Goal: Information Seeking & Learning: Learn about a topic

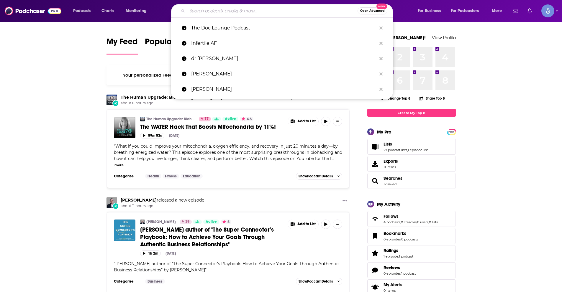
click at [251, 11] on input "Search podcasts, credits, & more..." at bounding box center [272, 10] width 170 height 9
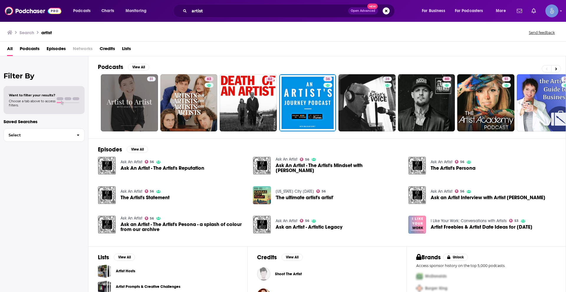
click at [30, 48] on span "Podcasts" at bounding box center [30, 50] width 20 height 12
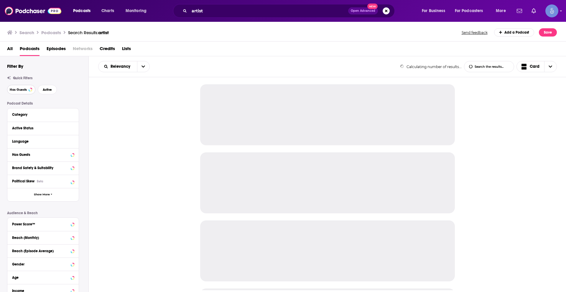
click at [25, 88] on button "Has Guests" at bounding box center [21, 89] width 28 height 9
click at [51, 88] on span "Active" at bounding box center [47, 89] width 9 height 3
click at [72, 140] on icon at bounding box center [72, 141] width 3 height 5
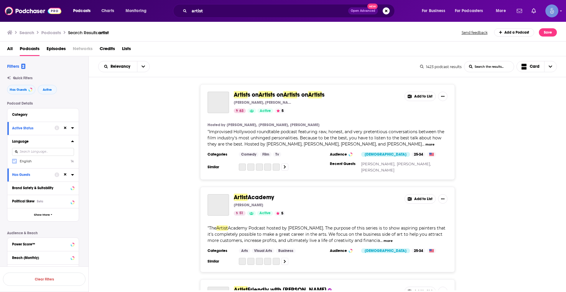
click at [15, 160] on icon at bounding box center [15, 162] width 4 height 4
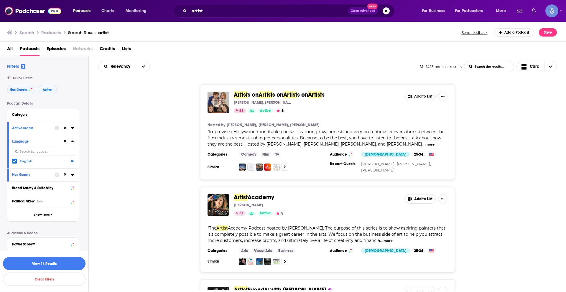
click at [60, 262] on button "View 1k Results" at bounding box center [44, 263] width 83 height 13
click at [426, 143] on button "more" at bounding box center [430, 144] width 9 height 5
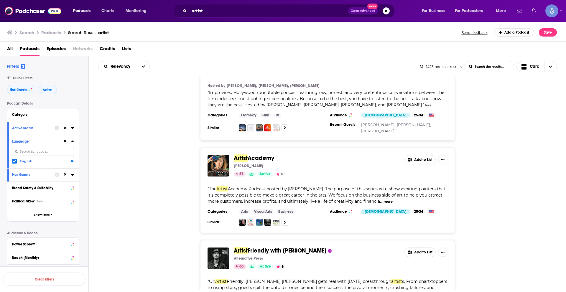
scroll to position [118, 0]
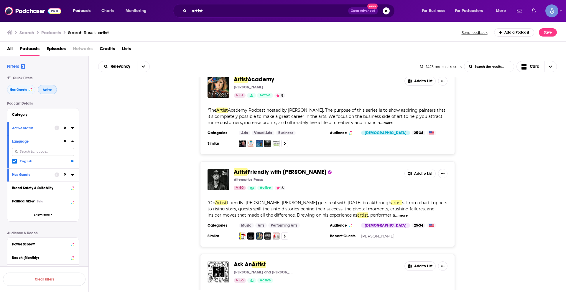
click at [49, 88] on span "Active" at bounding box center [47, 89] width 9 height 3
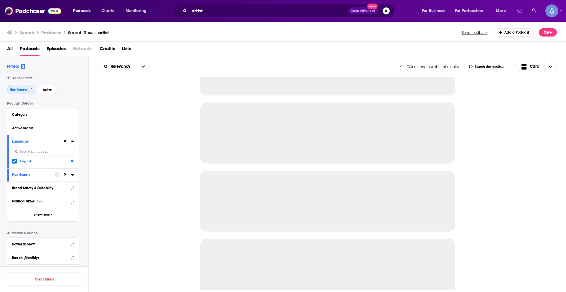
click at [24, 88] on span "Has Guests" at bounding box center [18, 89] width 17 height 3
click at [64, 142] on icon at bounding box center [65, 141] width 3 height 3
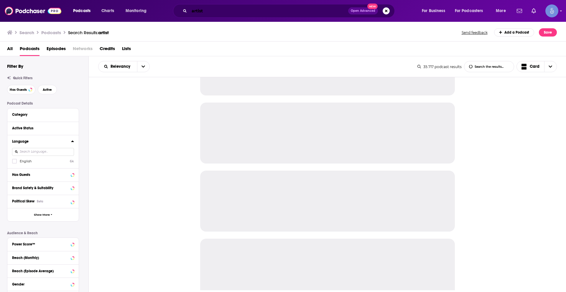
click at [204, 11] on input "artist" at bounding box center [268, 10] width 159 height 9
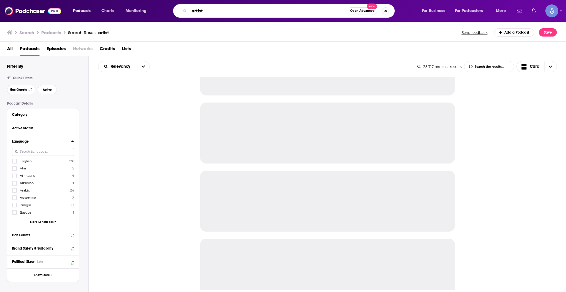
click at [204, 11] on input "artist" at bounding box center [268, 10] width 158 height 9
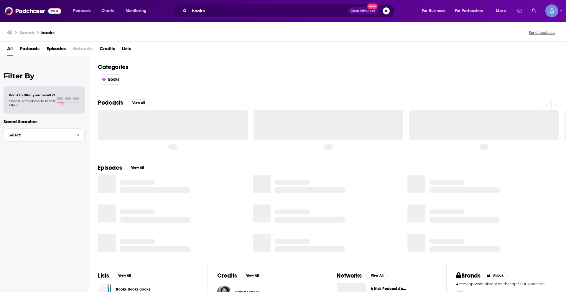
click at [27, 46] on span "Podcasts" at bounding box center [30, 50] width 20 height 12
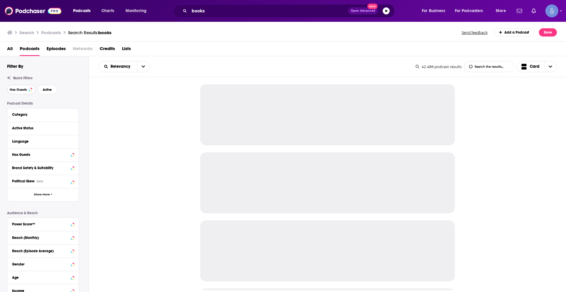
click at [23, 87] on button "Has Guests" at bounding box center [21, 89] width 28 height 9
click at [54, 89] on button "Active" at bounding box center [47, 89] width 19 height 9
click at [74, 141] on icon at bounding box center [72, 141] width 3 height 5
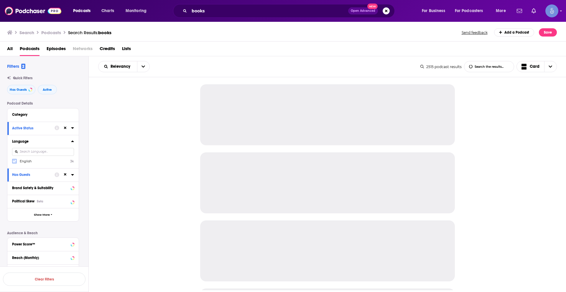
click at [14, 160] on icon at bounding box center [15, 162] width 4 height 4
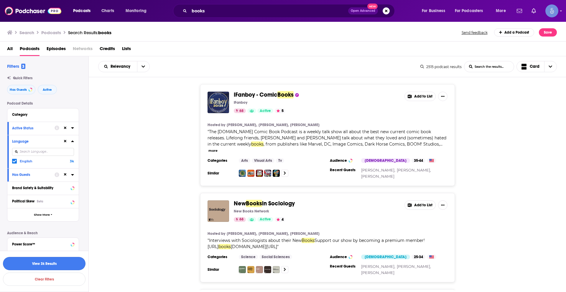
click at [75, 261] on button "View 3k Results" at bounding box center [44, 263] width 83 height 13
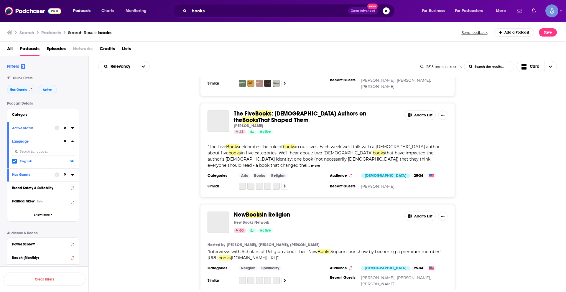
scroll to position [207, 0]
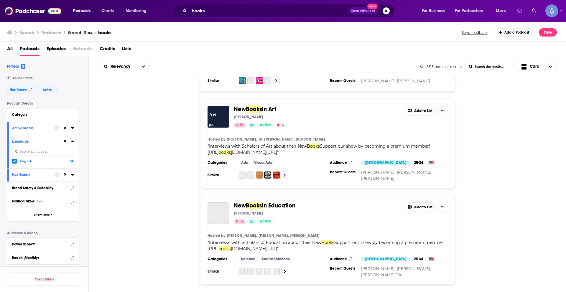
scroll to position [974, 0]
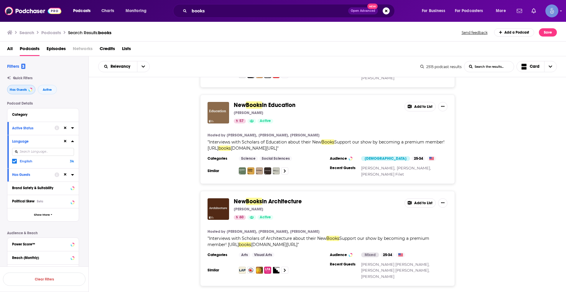
click at [16, 88] on span "Has Guests" at bounding box center [18, 89] width 17 height 3
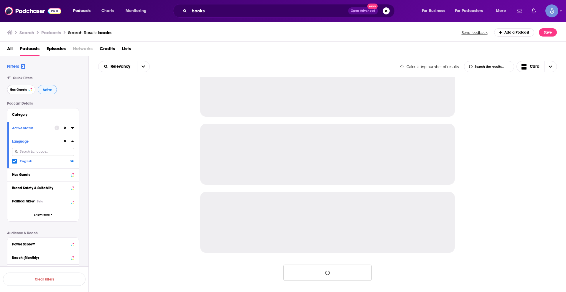
scroll to position [506, 0]
click at [56, 89] on button "Active" at bounding box center [47, 89] width 19 height 9
click at [64, 137] on div "Language English 3k" at bounding box center [42, 151] width 71 height 33
click at [65, 141] on icon at bounding box center [65, 141] width 3 height 3
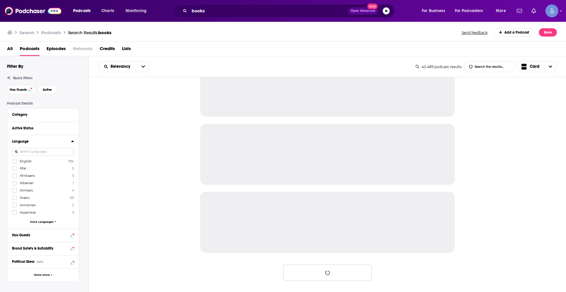
click at [214, 2] on div "Podcasts Charts Monitoring books Open Advanced New For Business For Podcasters …" at bounding box center [283, 11] width 566 height 22
click at [212, 8] on input "books" at bounding box center [268, 10] width 159 height 9
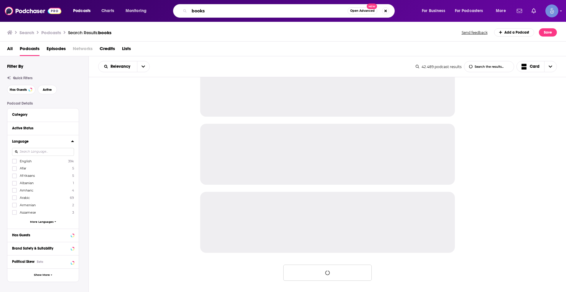
click at [212, 8] on input "books" at bounding box center [268, 10] width 158 height 9
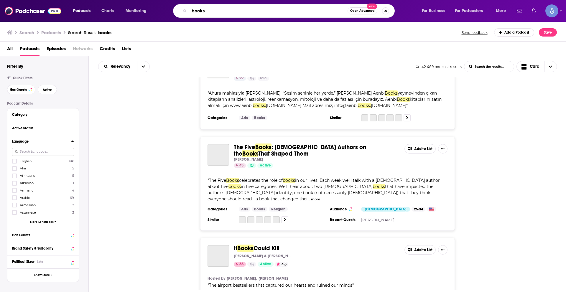
scroll to position [1762, 0]
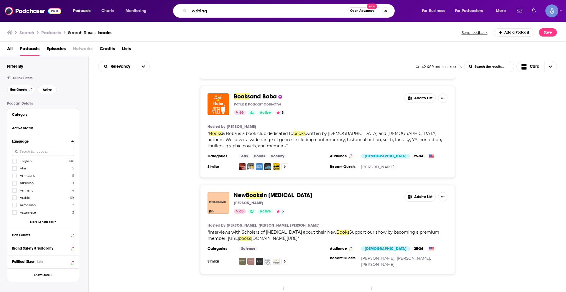
type input "writing"
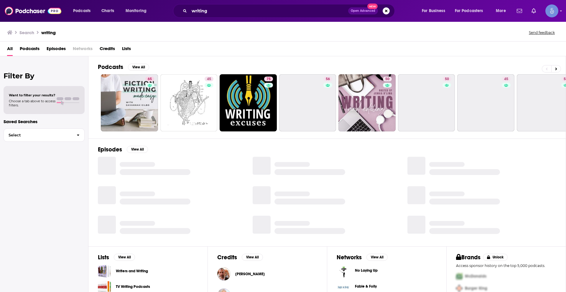
click at [30, 47] on span "Podcasts" at bounding box center [30, 50] width 20 height 12
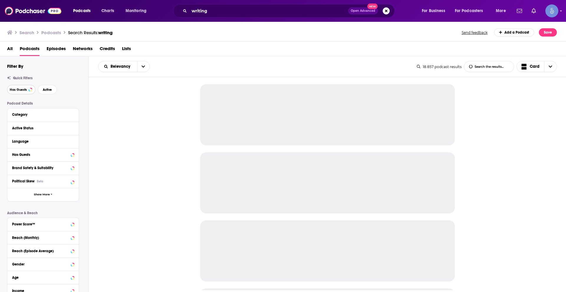
drag, startPoint x: 22, startPoint y: 90, endPoint x: 37, endPoint y: 90, distance: 14.5
click at [22, 90] on span "Has Guests" at bounding box center [18, 89] width 17 height 3
click at [45, 90] on span "Active" at bounding box center [47, 89] width 9 height 3
click at [71, 140] on icon at bounding box center [72, 141] width 3 height 5
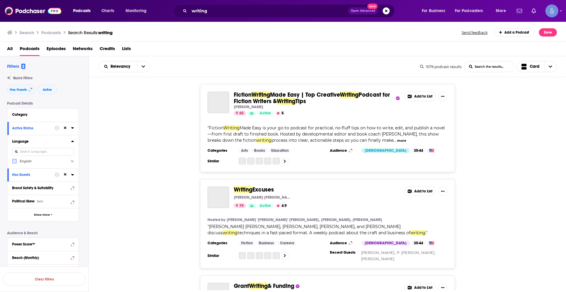
click at [16, 160] on label at bounding box center [14, 161] width 5 height 5
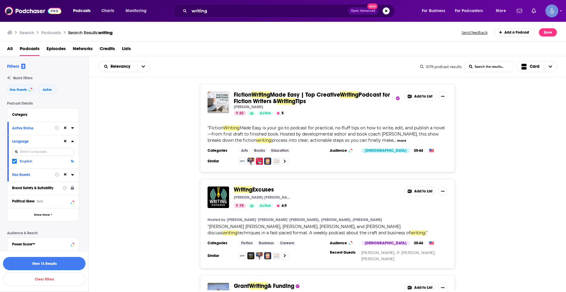
click at [130, 243] on div "Writing Excuses Mary Robinette Kowal, DongWon Song, Erin Roberts, Dan Wells, an…" at bounding box center [328, 223] width 478 height 89
click at [63, 262] on button "View 1k Results" at bounding box center [44, 263] width 83 height 13
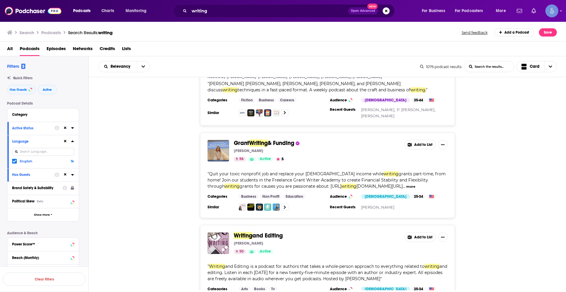
scroll to position [148, 0]
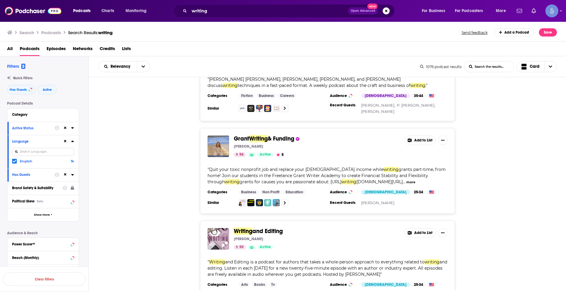
click at [520, 183] on div "Grant Writing & Funding Holly Rustick 56 Active 5 Add to List " Quit your toxic…" at bounding box center [328, 171] width 478 height 86
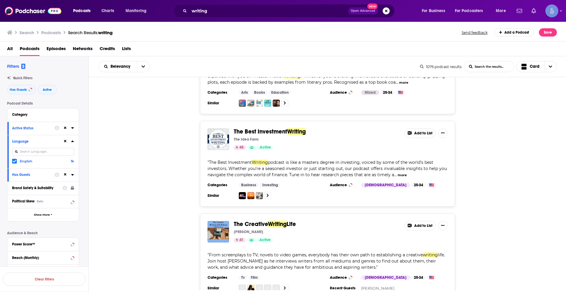
scroll to position [2183, 0]
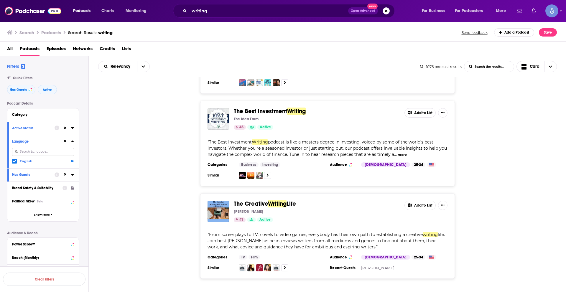
click at [341, 266] on div "Fiction Writing Made Easy | Top Creative Writing Podcast for Fiction Writers & …" at bounding box center [328, 183] width 478 height 213
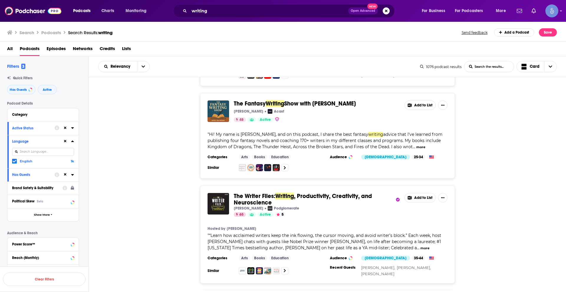
scroll to position [3039, 0]
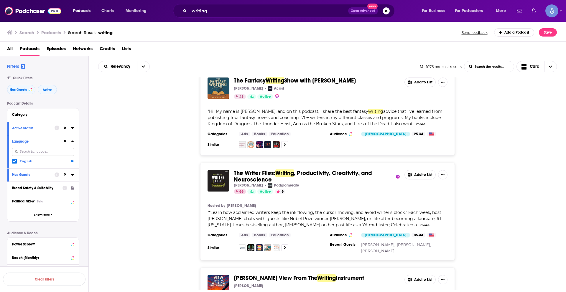
click at [421, 223] on button "more" at bounding box center [425, 225] width 9 height 5
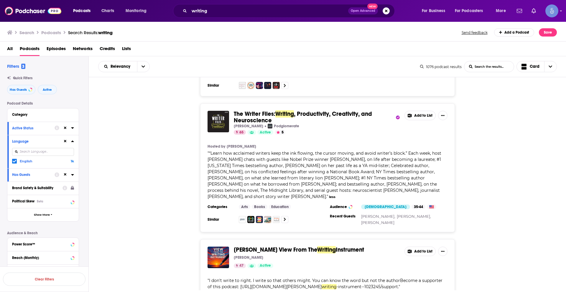
scroll to position [3098, 0]
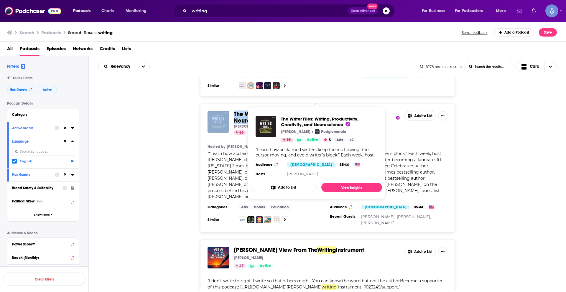
drag, startPoint x: 230, startPoint y: 89, endPoint x: 272, endPoint y: 98, distance: 43.4
click at [272, 111] on div "The Writer Files: Writing , Productivity, Creativity, and Neuroscience Kelton R…" at bounding box center [328, 123] width 240 height 24
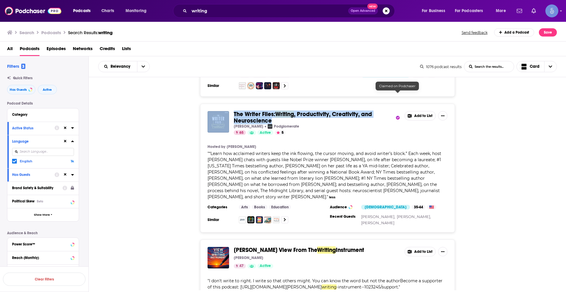
copy div "The Writer Files: Writing , Productivity, Creativity, and Neuroscience"
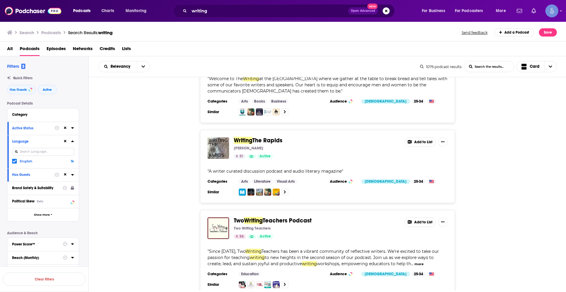
scroll to position [4337, 0]
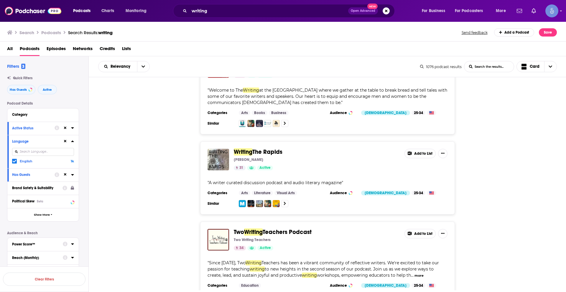
click at [424, 273] on button "more" at bounding box center [419, 275] width 9 height 5
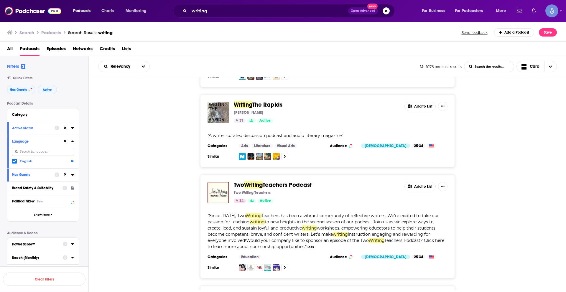
scroll to position [4455, 0]
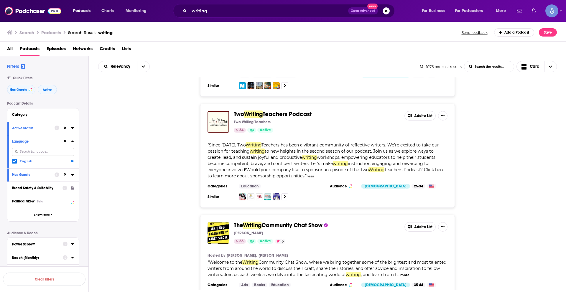
click at [404, 273] on button "more" at bounding box center [405, 275] width 9 height 5
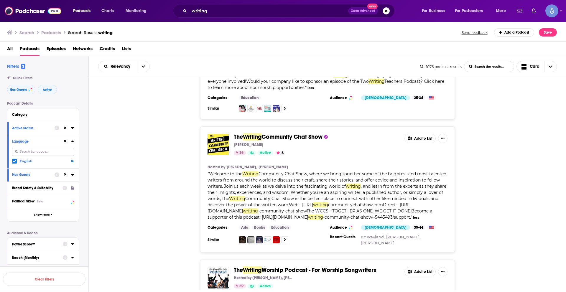
scroll to position [4598, 0]
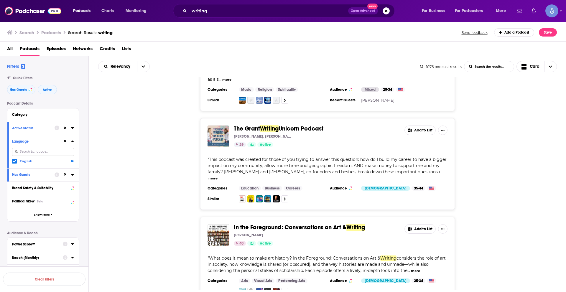
scroll to position [4775, 0]
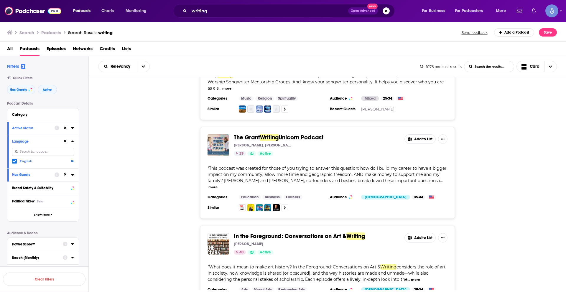
click at [418, 278] on button "more" at bounding box center [415, 280] width 9 height 5
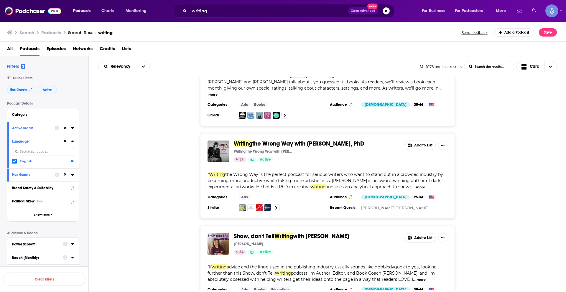
scroll to position [5542, 0]
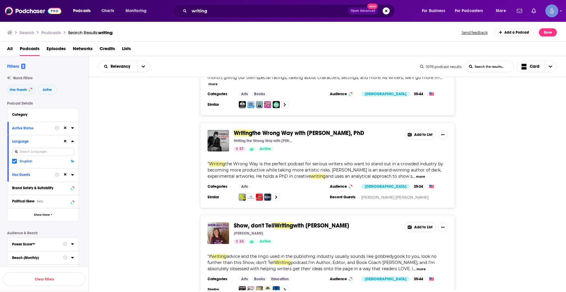
click at [417, 267] on button "more" at bounding box center [421, 269] width 9 height 5
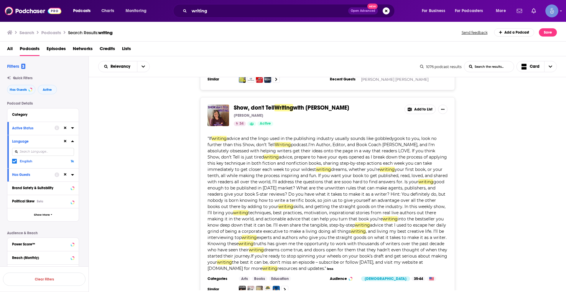
scroll to position [5749, 0]
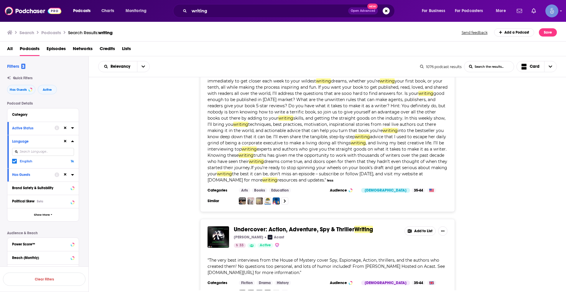
drag, startPoint x: 276, startPoint y: 146, endPoint x: 479, endPoint y: 177, distance: 204.7
click at [479, 219] on div "Undercover: Action, Adventure, Spy & Thriller Writing Alan Warren Acast 33 Acti…" at bounding box center [328, 262] width 478 height 86
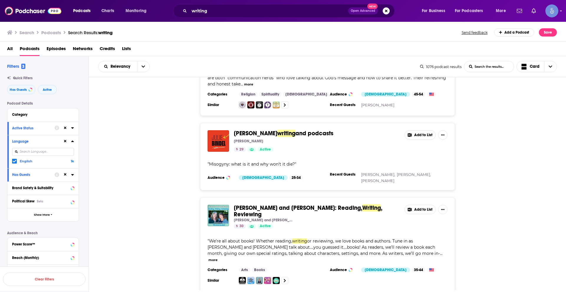
scroll to position [5336, 0]
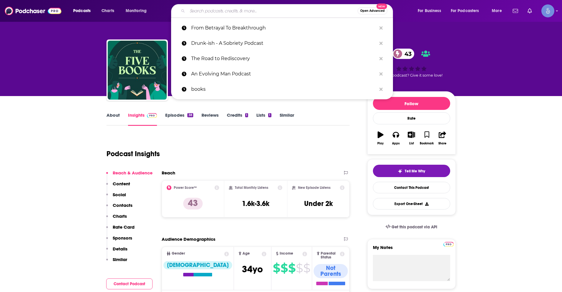
click at [232, 11] on input "Search podcasts, credits, & more..." at bounding box center [272, 10] width 170 height 9
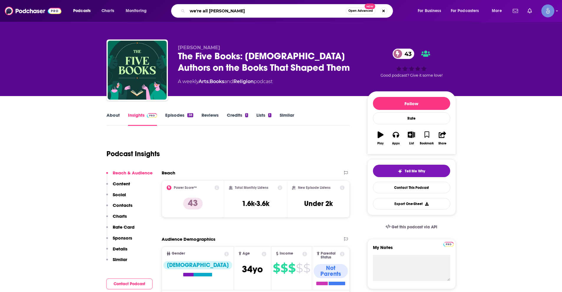
type input "we're all psichic"
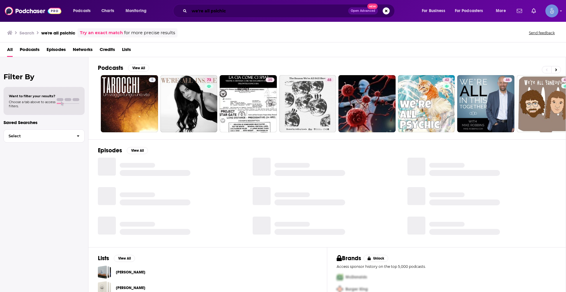
click at [217, 12] on input "we're all psichic" at bounding box center [268, 10] width 159 height 9
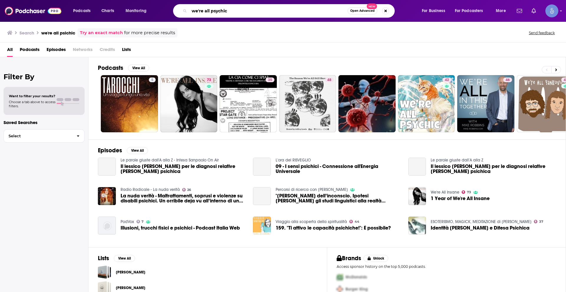
type input "we're all psychic"
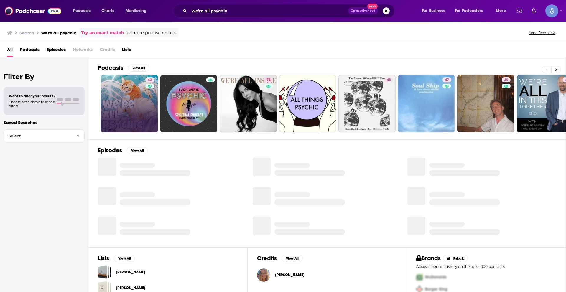
click at [140, 99] on link "42" at bounding box center [129, 103] width 57 height 57
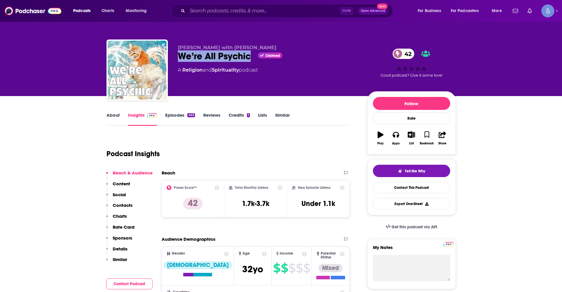
drag, startPoint x: 178, startPoint y: 57, endPoint x: 251, endPoint y: 58, distance: 73.5
click at [251, 58] on div "We’re All Psychic Claimed 42" at bounding box center [268, 56] width 180 height 12
copy h2 "We’re All Psychic"
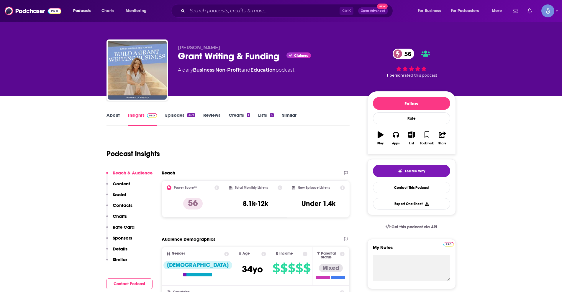
click at [115, 118] on link "About" at bounding box center [113, 119] width 13 height 14
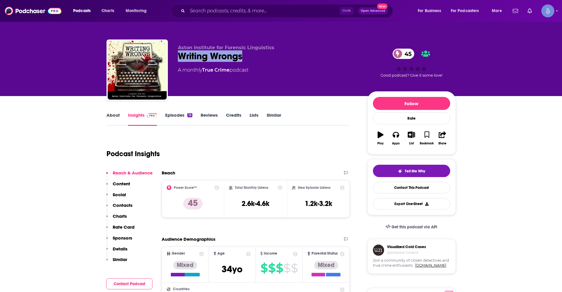
drag, startPoint x: 178, startPoint y: 54, endPoint x: 252, endPoint y: 54, distance: 73.5
click at [248, 52] on div "Writing Wrongs 45" at bounding box center [268, 56] width 180 height 12
copy h2 "Writing Wrongs"
click at [112, 112] on div "About Insights Episodes 13 Reviews Credits Lists Similar" at bounding box center [228, 119] width 243 height 14
click at [112, 116] on link "About" at bounding box center [113, 119] width 13 height 14
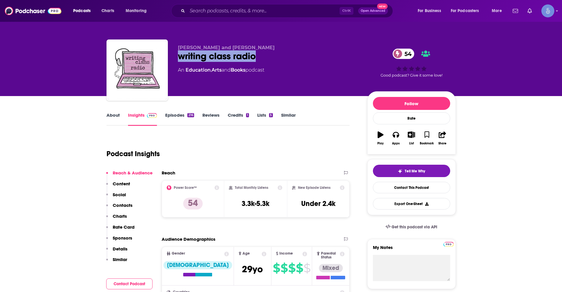
drag, startPoint x: 180, startPoint y: 57, endPoint x: 264, endPoint y: 56, distance: 84.1
click at [264, 56] on div "writing class radio 54" at bounding box center [268, 56] width 180 height 12
copy h2 "writing class radio"
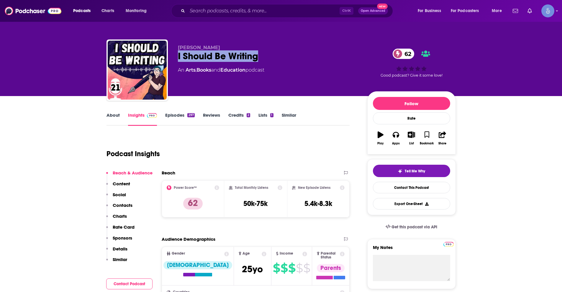
drag, startPoint x: 177, startPoint y: 55, endPoint x: 259, endPoint y: 62, distance: 82.0
click at [259, 62] on div "Mur Lafferty I Should Be Writing 62 An Arts , Books and Education podcast 62 Go…" at bounding box center [281, 72] width 349 height 64
copy h2 "I Should Be Writing"
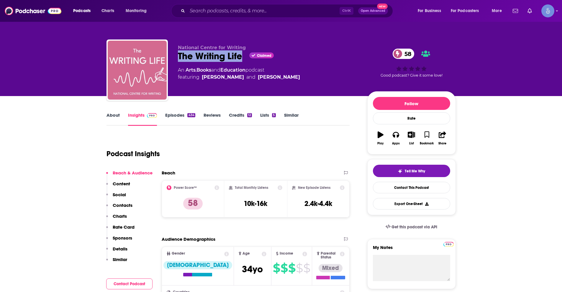
drag, startPoint x: 178, startPoint y: 57, endPoint x: 242, endPoint y: 62, distance: 64.2
click at [241, 61] on div "The Writing Life Claimed 58" at bounding box center [268, 56] width 180 height 12
copy h2 "The Writing Life"
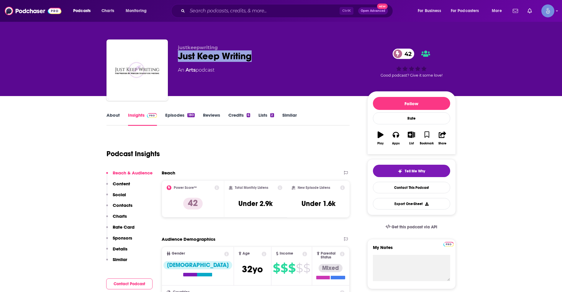
drag, startPoint x: 179, startPoint y: 56, endPoint x: 250, endPoint y: 59, distance: 71.8
click at [250, 59] on div "Just Keep Writing 42" at bounding box center [268, 56] width 180 height 12
copy h2 "Just Keep Writing"
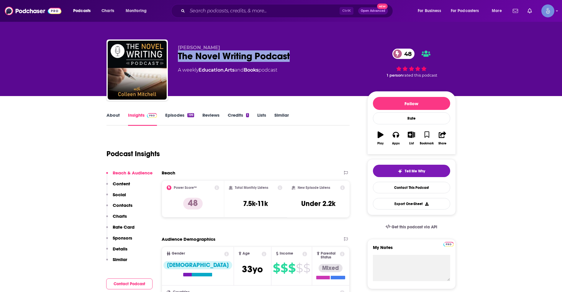
drag, startPoint x: 178, startPoint y: 55, endPoint x: 290, endPoint y: 55, distance: 112.1
click at [289, 55] on div "The Novel Writing Podcast 48" at bounding box center [268, 56] width 180 height 12
copy h2 "The Novel Writing Podcast"
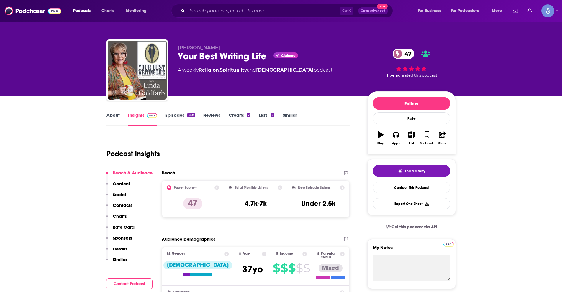
click at [114, 115] on link "About" at bounding box center [113, 119] width 13 height 14
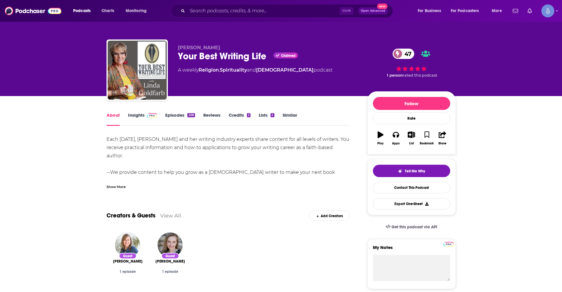
click at [136, 117] on link "Insights" at bounding box center [142, 119] width 29 height 14
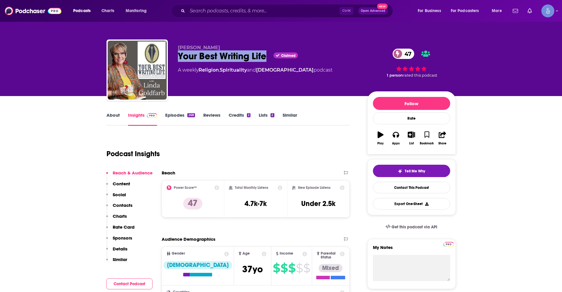
drag, startPoint x: 179, startPoint y: 55, endPoint x: 265, endPoint y: 56, distance: 85.3
click at [265, 56] on div "Your Best Writing Life Claimed 47" at bounding box center [268, 56] width 180 height 12
copy h2 "Your Best Writing Life"
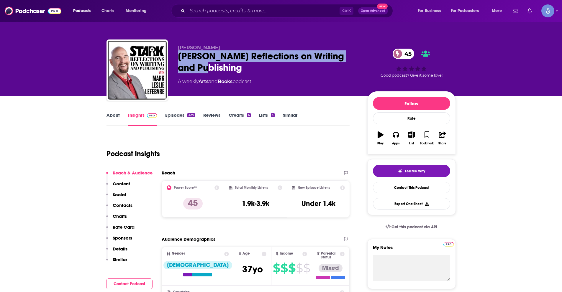
drag, startPoint x: 178, startPoint y: 53, endPoint x: 221, endPoint y: 67, distance: 44.6
click at [221, 67] on div "Stark Reflections on Writing and Publishing 45" at bounding box center [268, 61] width 180 height 23
copy h2 "Stark Reflections on Writing and Publishing"
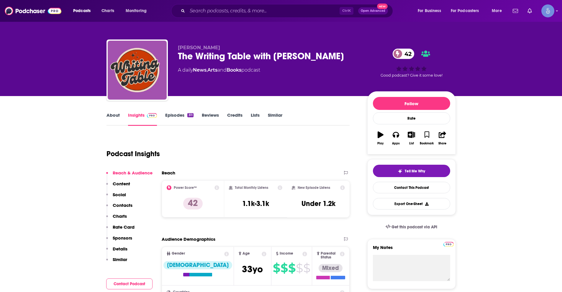
click at [115, 116] on link "About" at bounding box center [113, 119] width 13 height 14
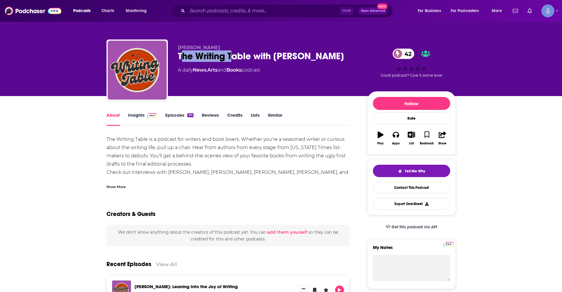
drag, startPoint x: 180, startPoint y: 56, endPoint x: 235, endPoint y: 52, distance: 54.4
click at [235, 52] on div "The Writing Table with Kris Clink 42" at bounding box center [268, 56] width 180 height 12
click at [178, 53] on div "The Writing Table with Kris Clink 42" at bounding box center [268, 56] width 180 height 12
drag, startPoint x: 178, startPoint y: 55, endPoint x: 313, endPoint y: 56, distance: 134.8
click at [313, 56] on div "The Writing Table with Kris Clink 42" at bounding box center [268, 56] width 180 height 12
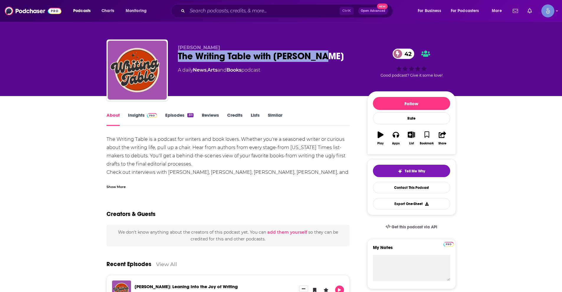
copy h1 "The Writing Table with Kris Clink"
click at [136, 113] on link "Insights" at bounding box center [142, 119] width 29 height 14
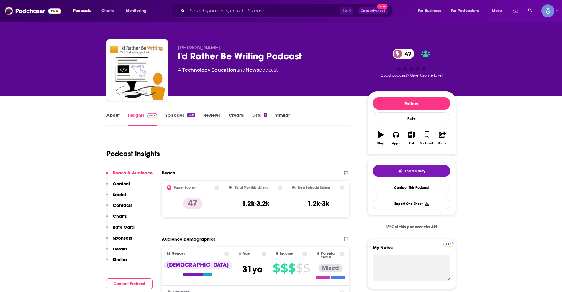
click at [113, 118] on link "About" at bounding box center [113, 119] width 13 height 14
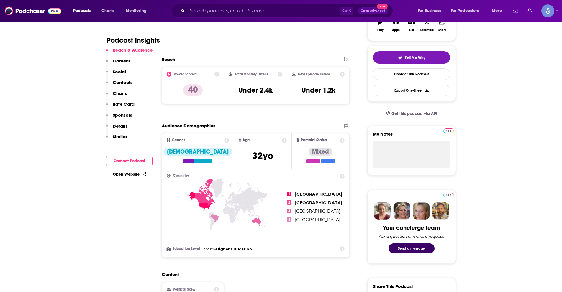
scroll to position [118, 0]
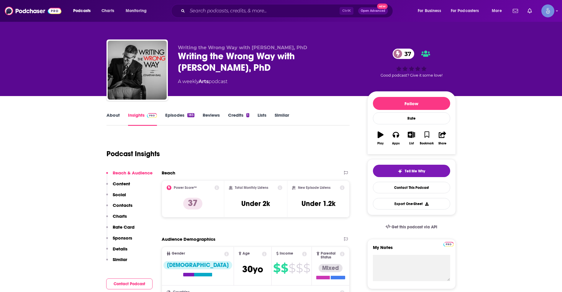
click at [109, 115] on link "About" at bounding box center [113, 119] width 13 height 14
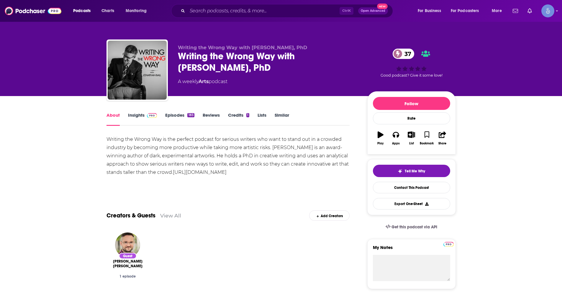
click at [139, 115] on link "Insights" at bounding box center [142, 119] width 29 height 14
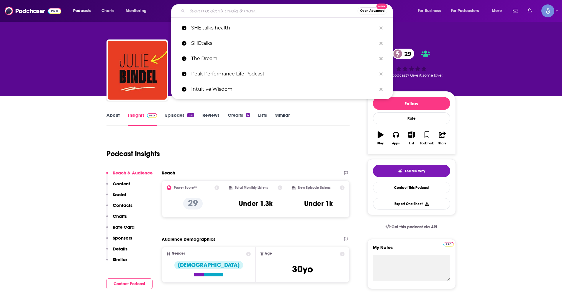
click at [244, 9] on input "Search podcasts, credits, & more..." at bounding box center [272, 10] width 170 height 9
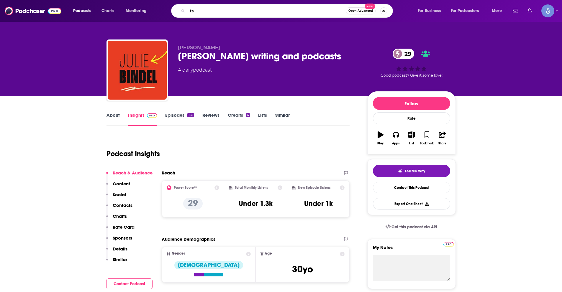
type input "t"
type input "victim to [PERSON_NAME]"
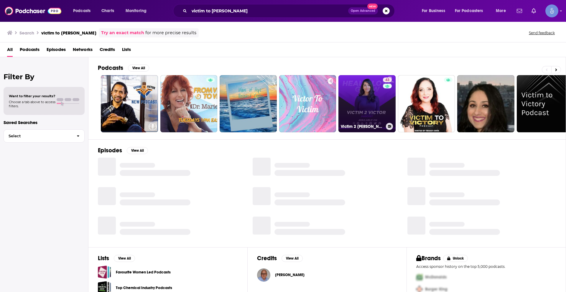
click at [366, 110] on link "43 Victim 2 Victor: Healing Trauma & Building Real Love" at bounding box center [367, 103] width 57 height 57
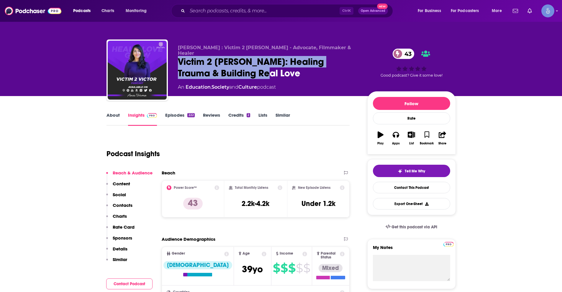
drag, startPoint x: 179, startPoint y: 54, endPoint x: 260, endPoint y: 67, distance: 81.9
click at [260, 67] on div "Victim 2 Victor: Healing Trauma & Building Real Love 43" at bounding box center [268, 67] width 180 height 23
copy h2 "Victim 2 Victor: Healing Trauma & Building Real Love"
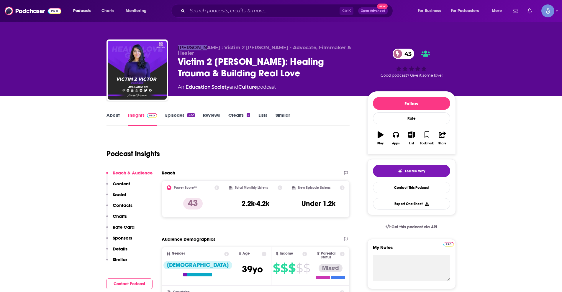
drag, startPoint x: 179, startPoint y: 46, endPoint x: 204, endPoint y: 48, distance: 25.5
click at [204, 48] on span "Anu Verma : Victim 2 Victor - Advocate, Filmmaker & Healer" at bounding box center [264, 50] width 173 height 11
copy span "Anu Verma"
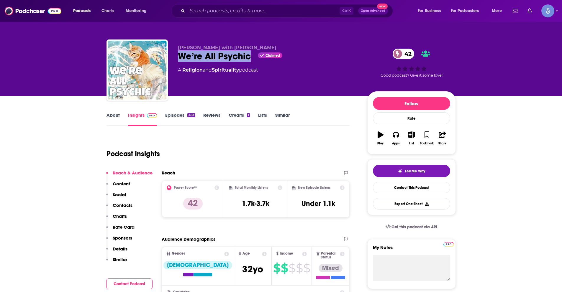
drag, startPoint x: 179, startPoint y: 57, endPoint x: 249, endPoint y: 58, distance: 69.6
click at [249, 58] on div "We’re All Psychic Claimed 42" at bounding box center [268, 56] width 180 height 12
copy h2 "We’re All Psychic"
drag, startPoint x: 177, startPoint y: 47, endPoint x: 249, endPoint y: 49, distance: 71.4
click at [249, 49] on div "[PERSON_NAME] with [PERSON_NAME] We’re All Psychic Claimed 42 A Religion and Sp…" at bounding box center [281, 72] width 349 height 64
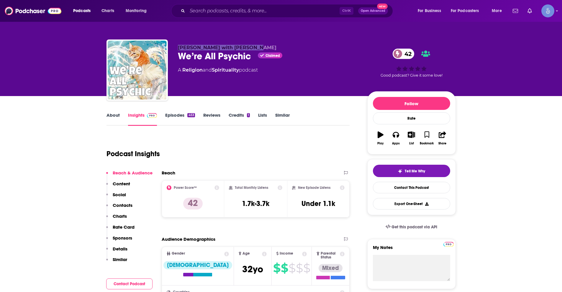
copy span "[PERSON_NAME] with [PERSON_NAME]"
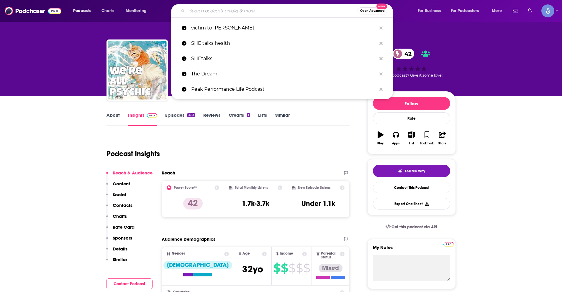
click at [209, 8] on input "Search podcasts, credits, & more..." at bounding box center [272, 10] width 170 height 9
paste input "You're Worthless. Read that again. The Juxtaposition of Your Very Soul"
type input "You're Worthless. Read that again. The Juxtaposition of Your Very Soul"
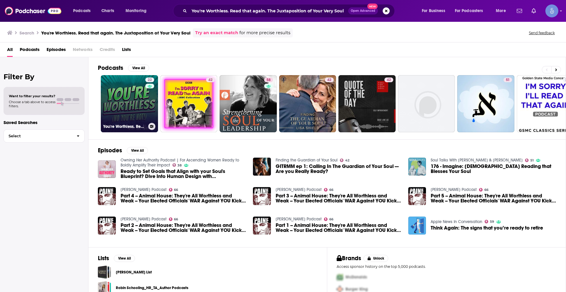
click at [115, 109] on link "22 You're Worthless. Read that again. The Juxtaposition of Your Very Soul" at bounding box center [129, 103] width 57 height 57
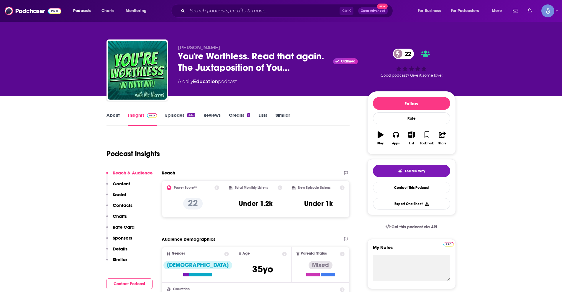
drag, startPoint x: 178, startPoint y: 48, endPoint x: 224, endPoint y: 46, distance: 45.8
click at [224, 46] on p "[PERSON_NAME]" at bounding box center [268, 48] width 180 height 6
copy span "[PERSON_NAME]"
